Goal: Transaction & Acquisition: Purchase product/service

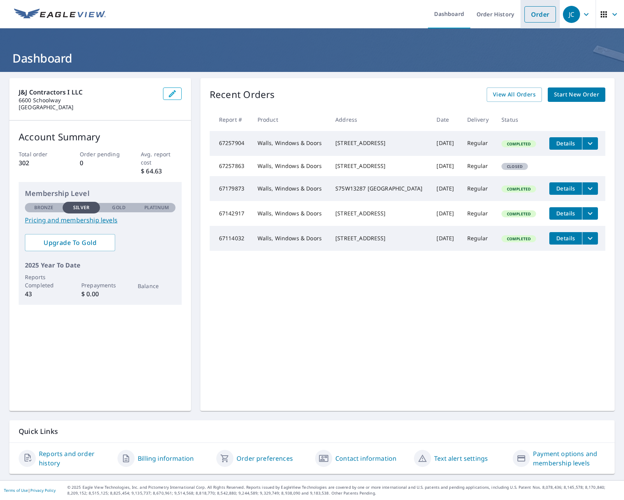
click at [539, 7] on link "Order" at bounding box center [540, 14] width 32 height 16
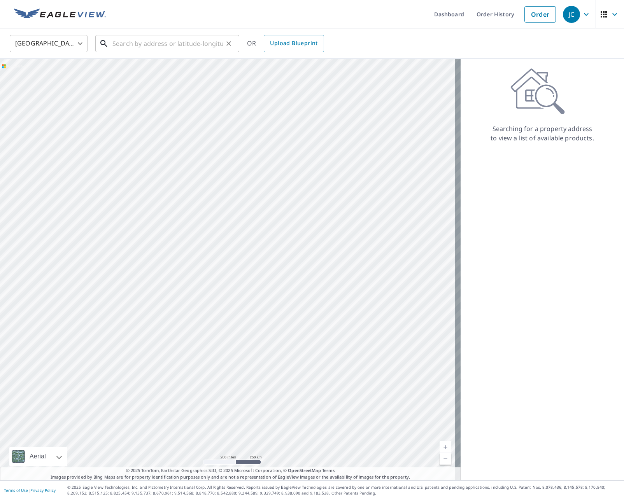
click at [138, 48] on input "text" at bounding box center [167, 44] width 111 height 22
paste input "[STREET_ADDRESS]"
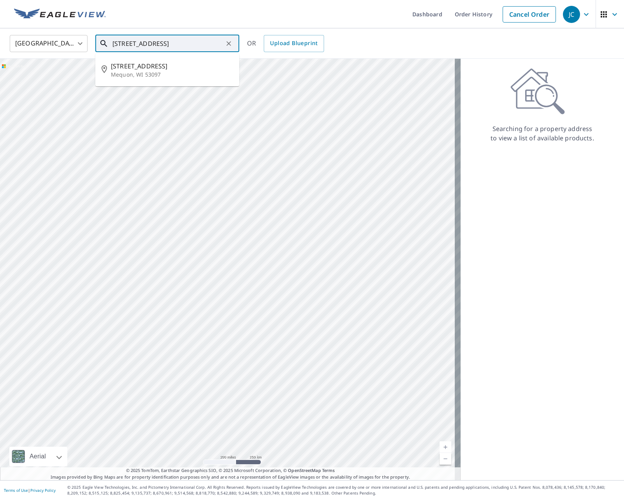
type input "[STREET_ADDRESS]"
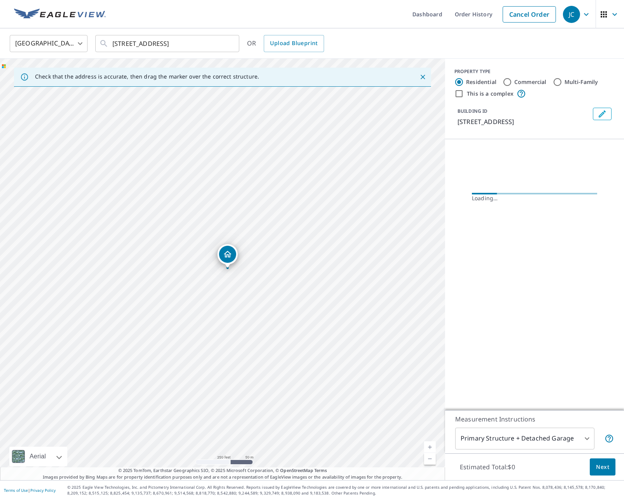
scroll to position [0, 0]
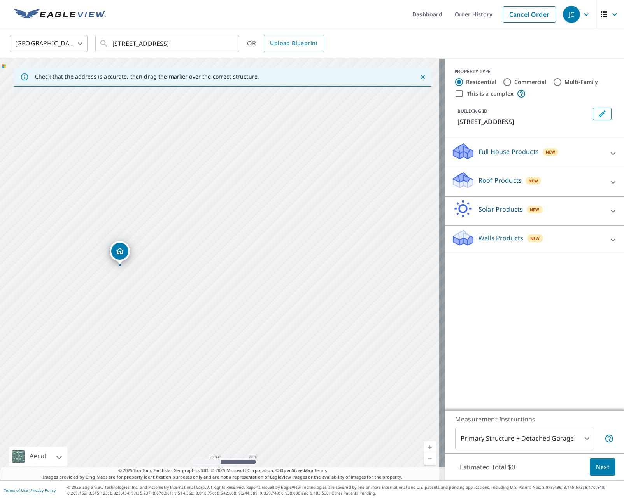
drag, startPoint x: 70, startPoint y: 290, endPoint x: 133, endPoint y: 290, distance: 63.0
click at [133, 290] on div "[STREET_ADDRESS]" at bounding box center [222, 270] width 445 height 422
click at [501, 240] on p "Walls Products" at bounding box center [500, 237] width 45 height 9
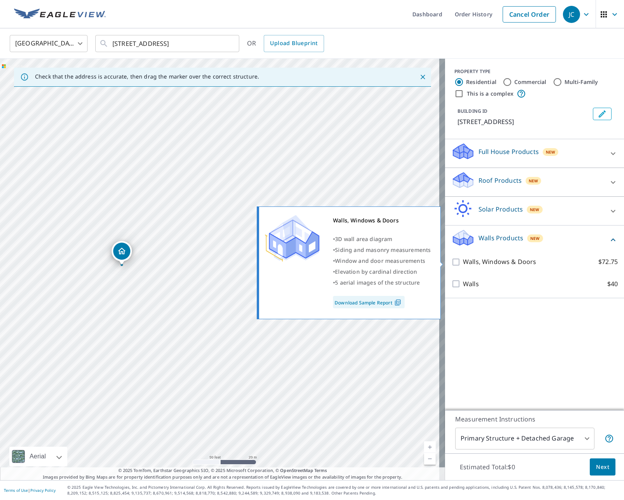
click at [496, 259] on p "Walls, Windows & Doors" at bounding box center [499, 262] width 73 height 10
click at [463, 259] on input "Walls, Windows & Doors $72.75" at bounding box center [457, 261] width 12 height 9
checkbox input "true"
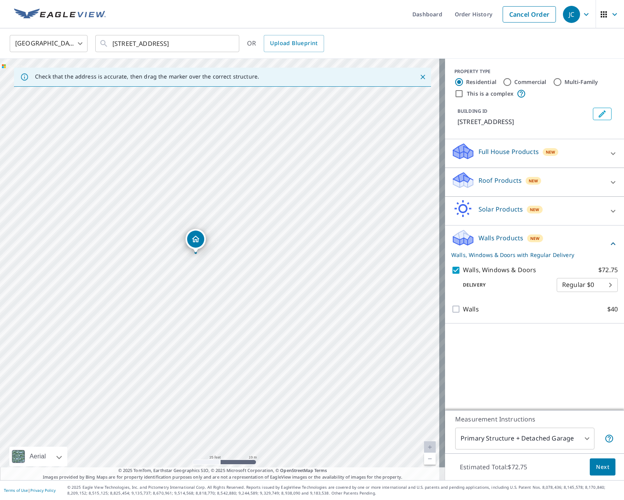
click at [507, 438] on body "JC JC Dashboard Order History Cancel Order JC [GEOGRAPHIC_DATA] US ​ [STREET_AD…" at bounding box center [312, 250] width 624 height 500
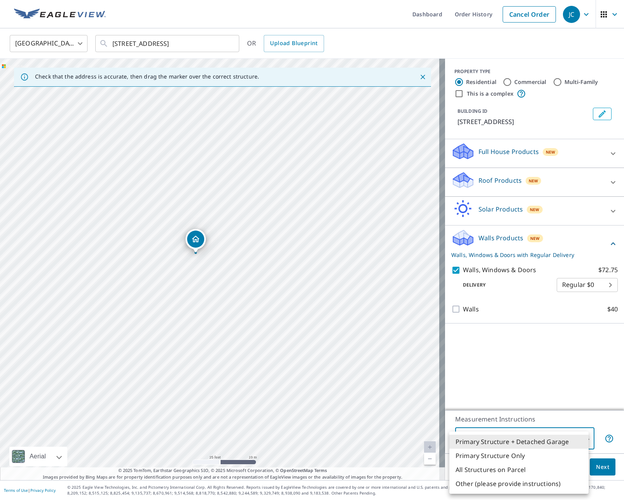
click at [507, 457] on li "Primary Structure Only" at bounding box center [518, 456] width 139 height 14
type input "2"
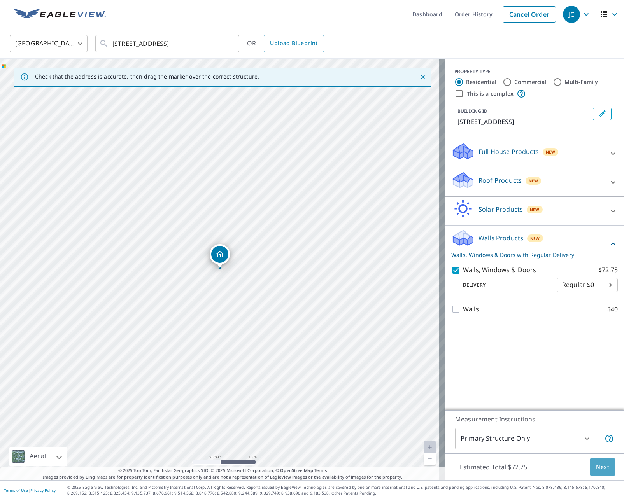
click at [598, 469] on span "Next" at bounding box center [602, 467] width 13 height 10
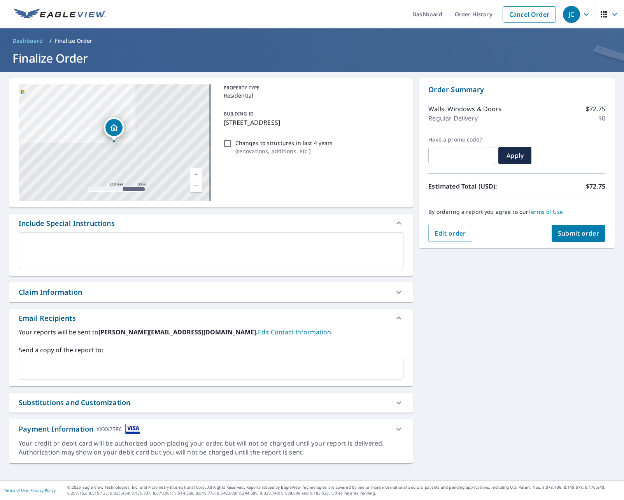
click at [55, 366] on input "text" at bounding box center [205, 368] width 366 height 15
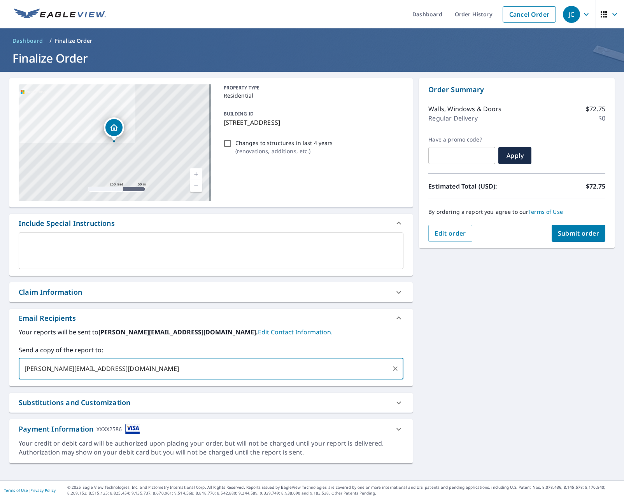
type input "[PERSON_NAME][EMAIL_ADDRESS][DOMAIN_NAME]"
type input "[PERSON_NAME]"
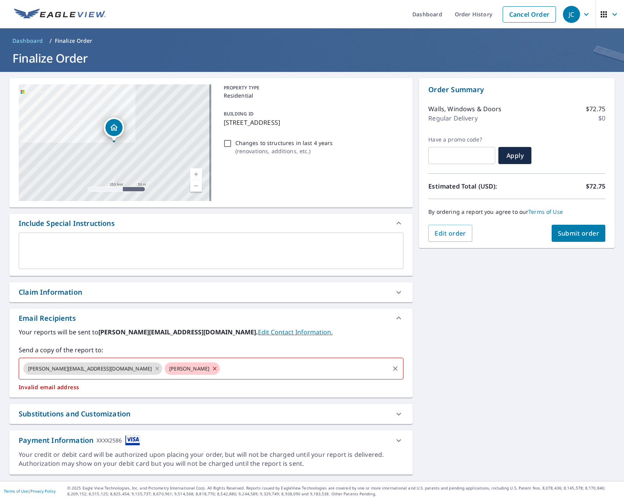
click at [221, 370] on input "text" at bounding box center [304, 368] width 167 height 15
click at [212, 366] on icon at bounding box center [215, 368] width 6 height 9
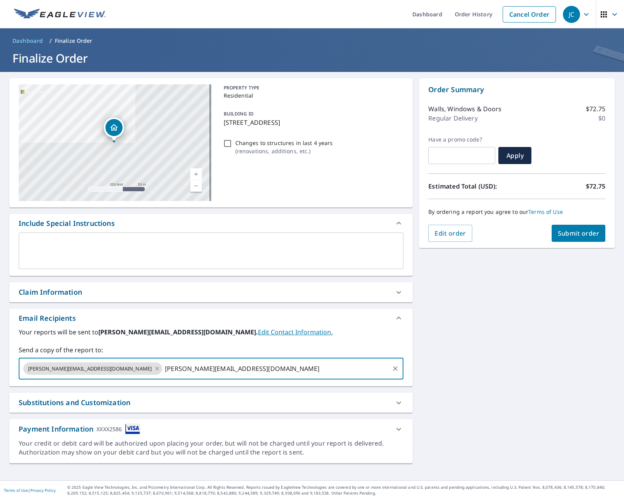
type input "[PERSON_NAME][EMAIL_ADDRESS][DOMAIN_NAME]"
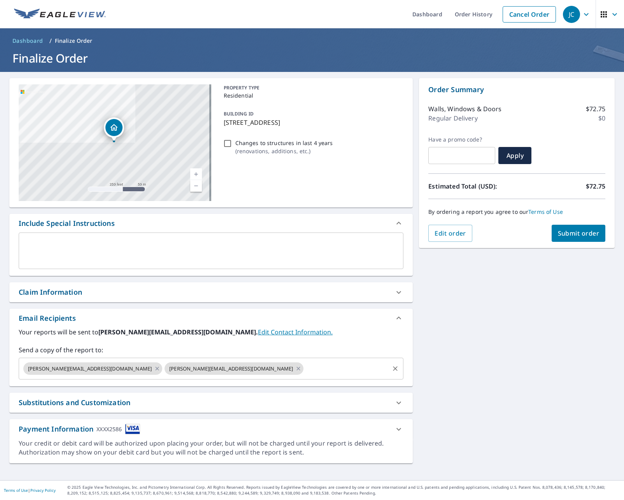
click at [560, 299] on div "[STREET_ADDRESS] A standard road map Aerial A detailed look from above Labels L…" at bounding box center [312, 276] width 624 height 408
click at [578, 232] on span "Submit order" at bounding box center [579, 233] width 42 height 9
